Goal: Task Accomplishment & Management: Use online tool/utility

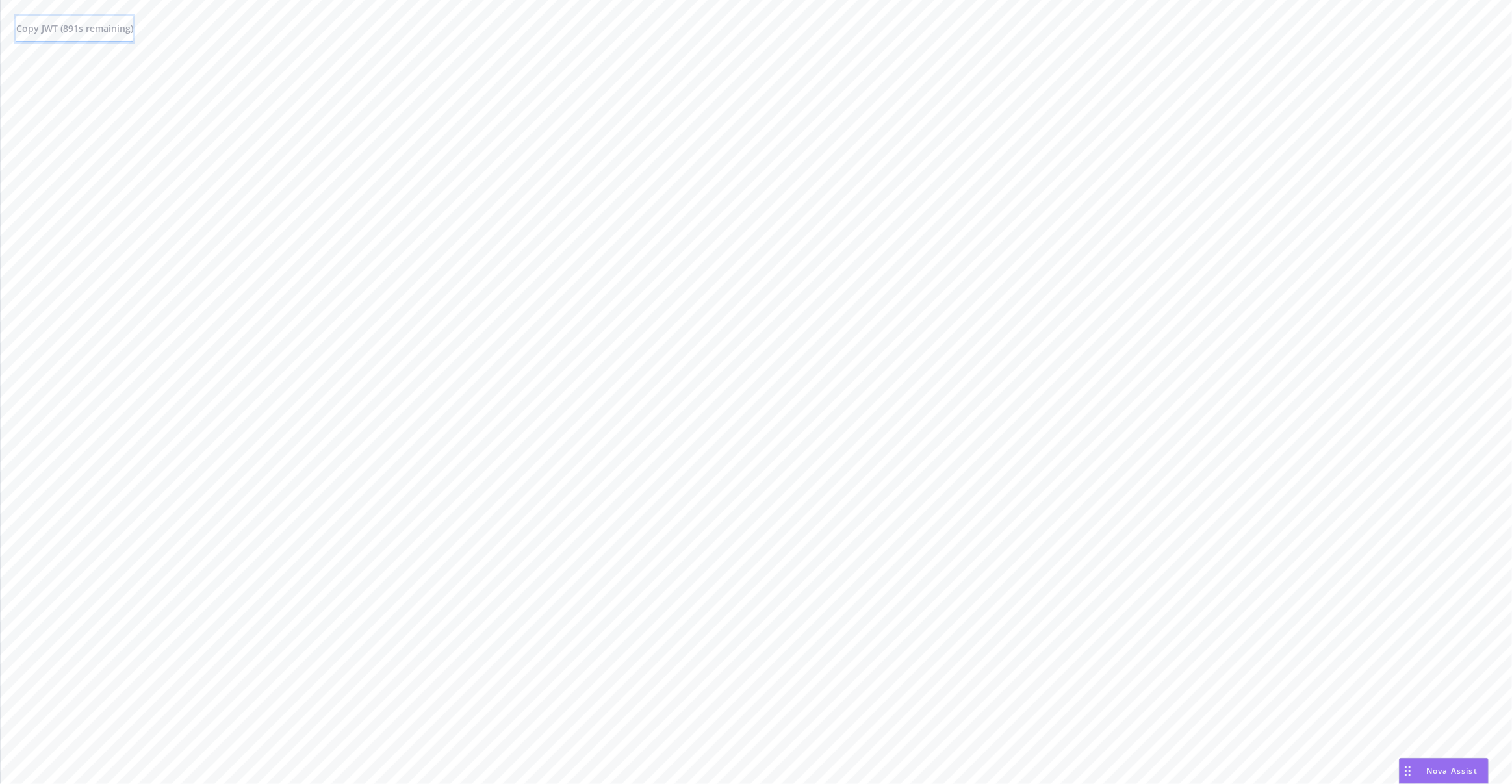
click at [107, 37] on button "Copy JWT ( 891 s remaining)" at bounding box center [75, 28] width 117 height 26
